Goal: Transaction & Acquisition: Purchase product/service

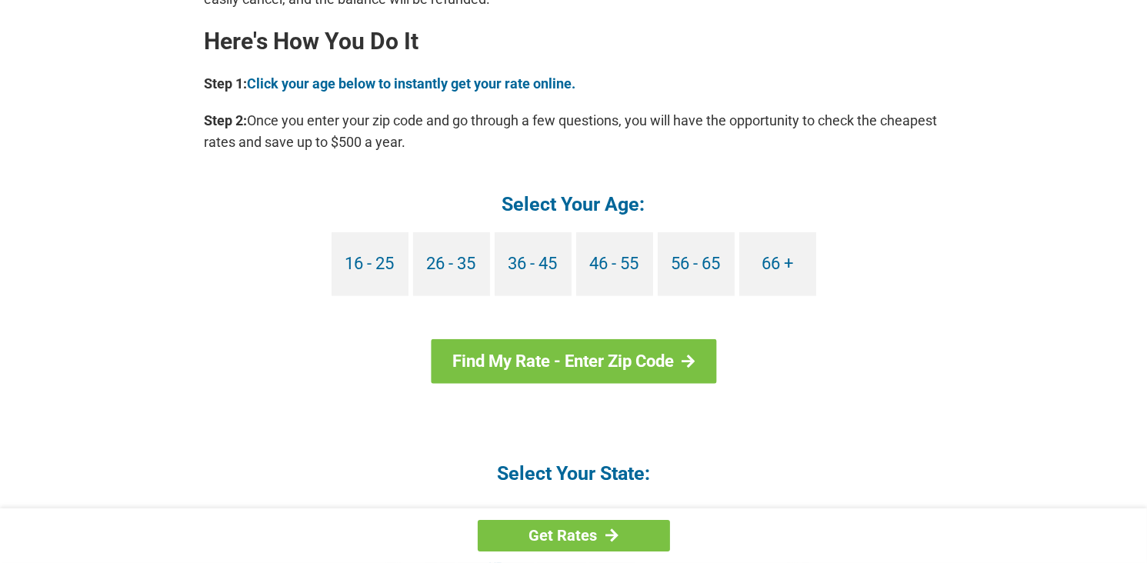
scroll to position [1435, 0]
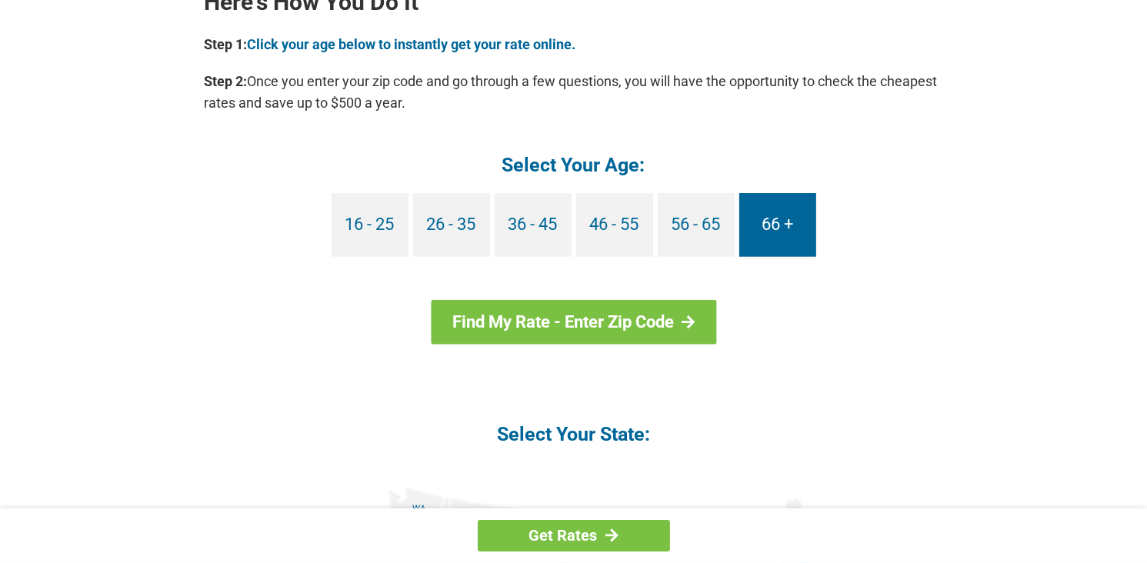
click at [777, 239] on link "66 +" at bounding box center [777, 225] width 77 height 64
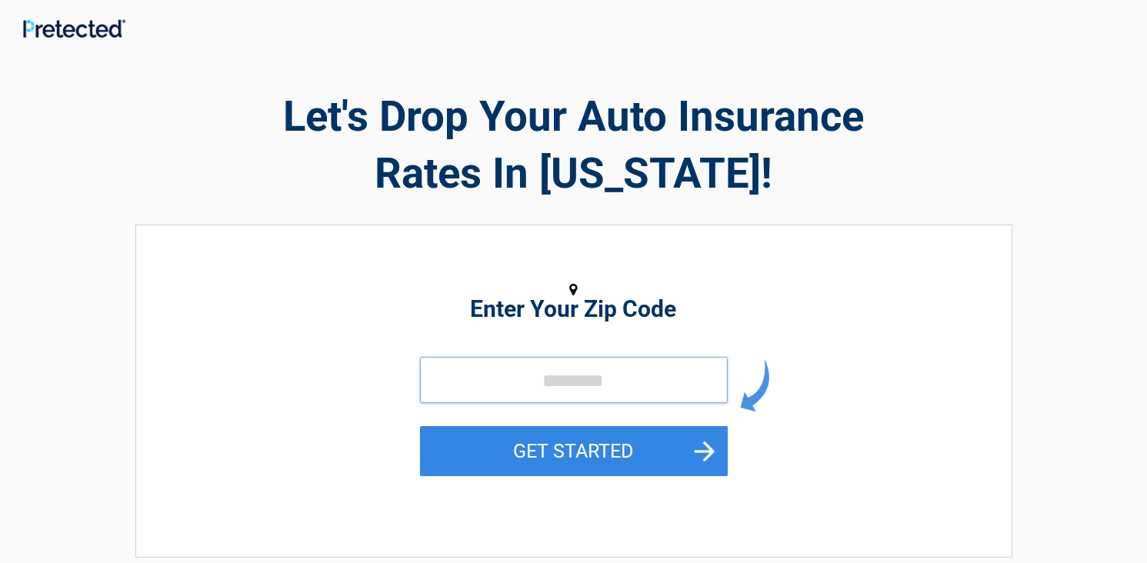
click at [558, 398] on input "tel" at bounding box center [574, 380] width 308 height 46
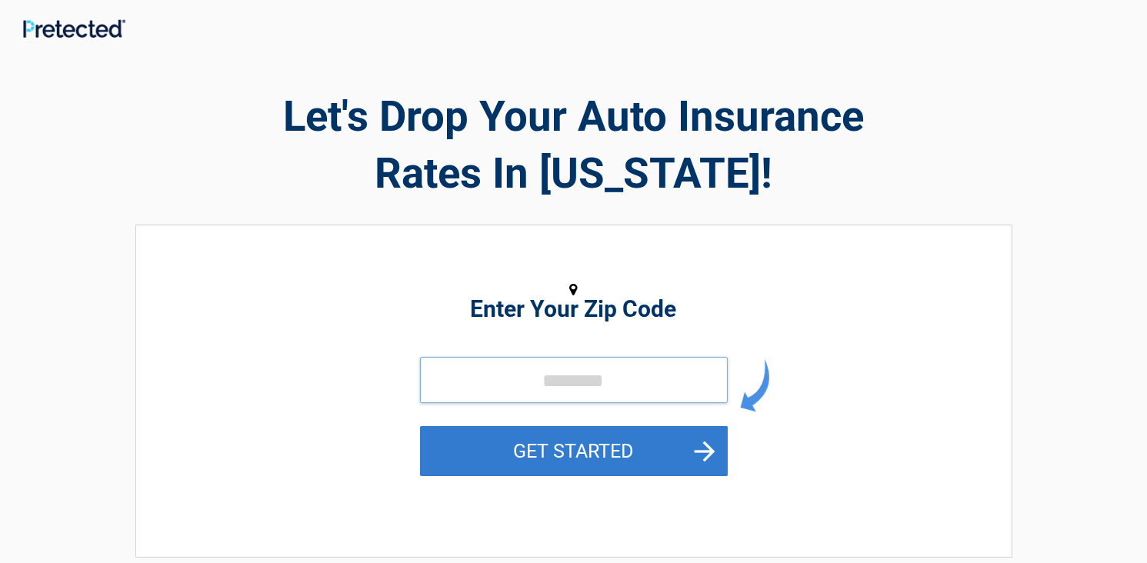
type input "*****"
click at [680, 458] on button "GET STARTED" at bounding box center [574, 451] width 308 height 50
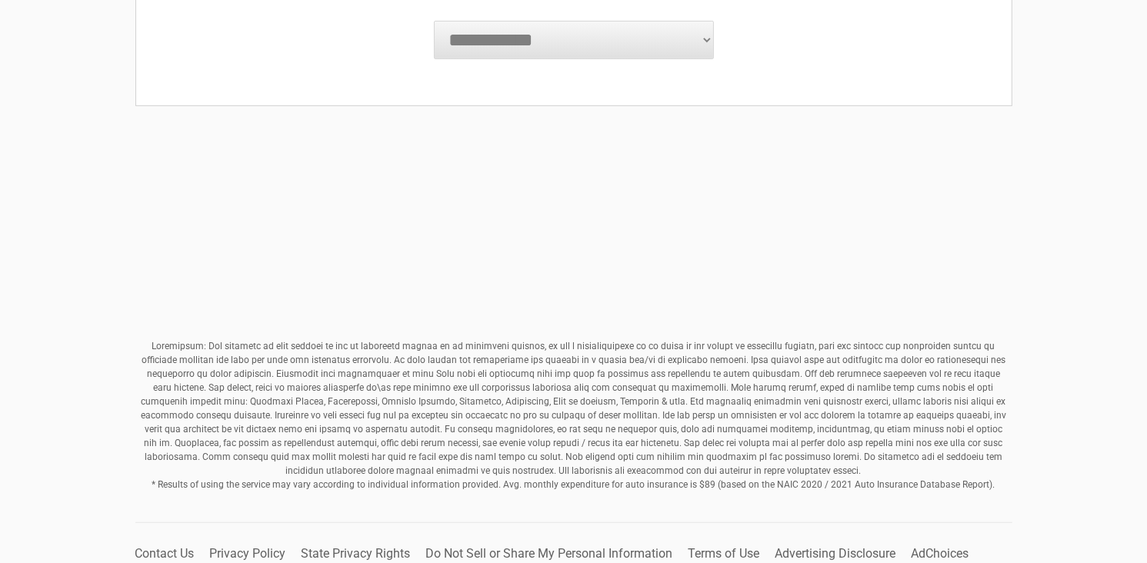
scroll to position [593, 0]
